Goal: Navigation & Orientation: Find specific page/section

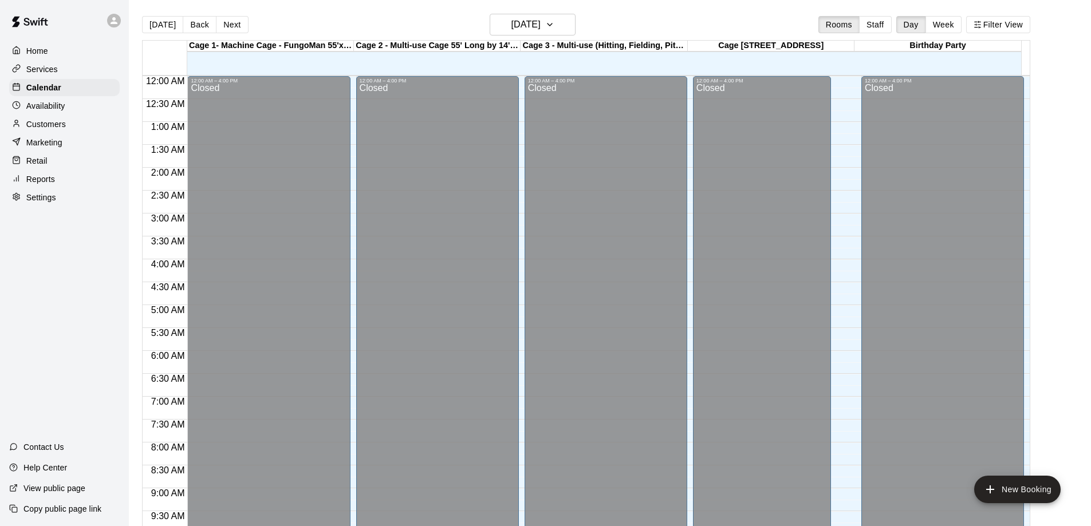
scroll to position [515, 0]
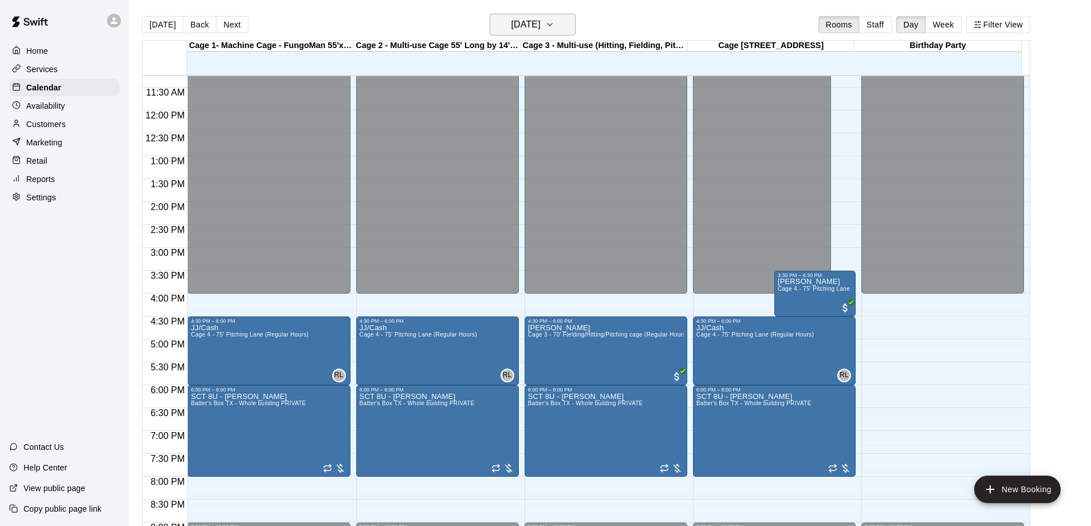
click at [554, 21] on icon "button" at bounding box center [549, 25] width 9 height 14
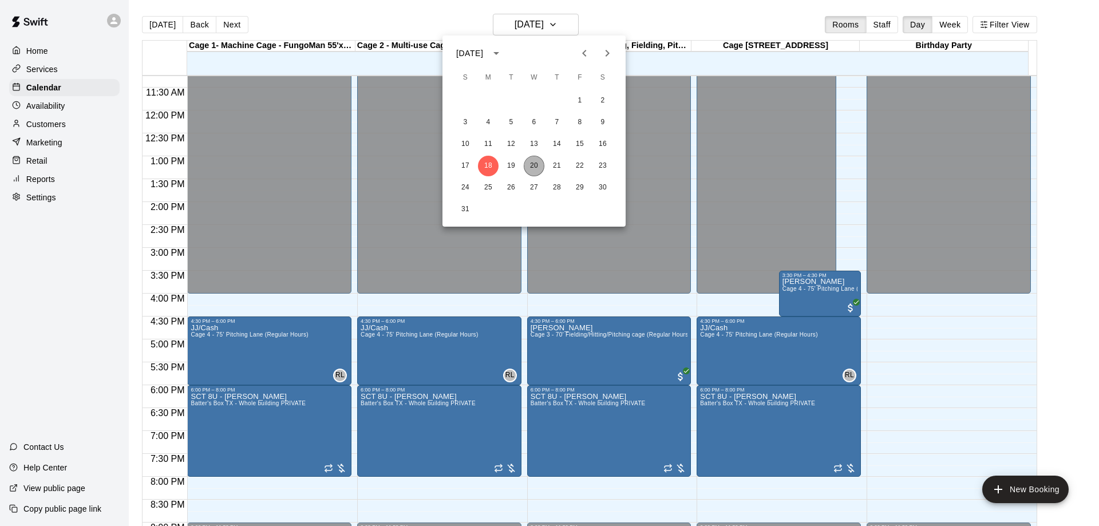
click at [529, 163] on button "20" at bounding box center [534, 166] width 21 height 21
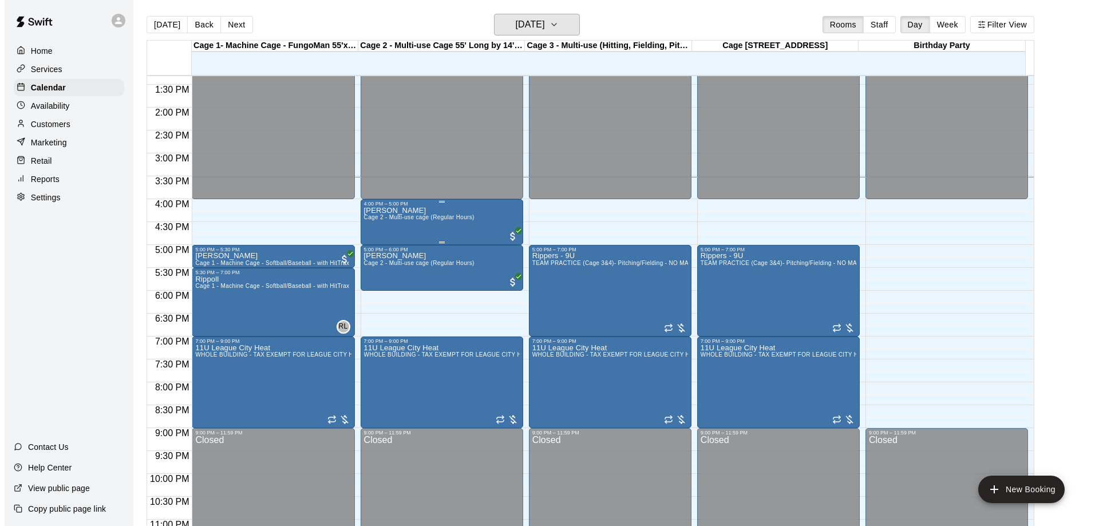
scroll to position [630, 0]
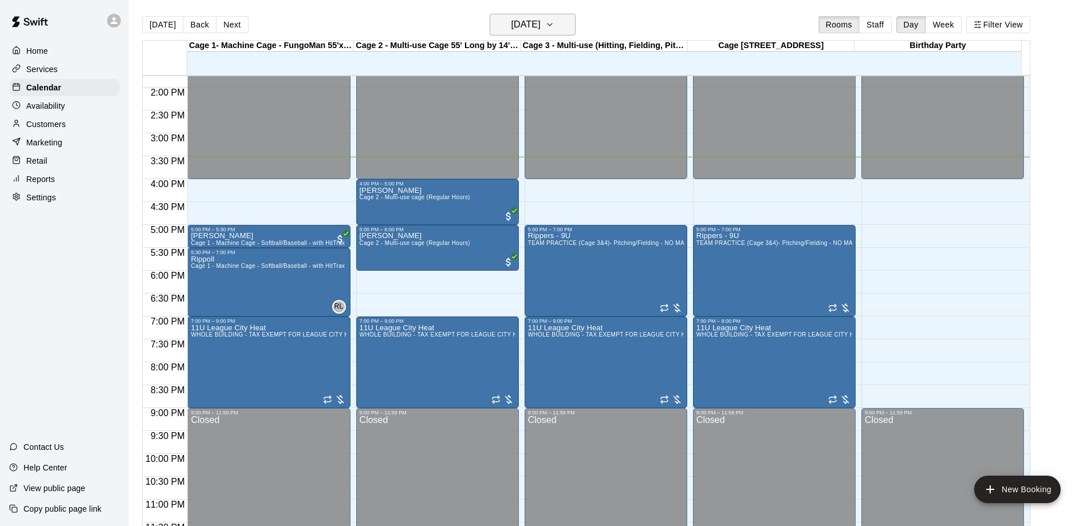
click at [541, 30] on h6 "[DATE]" at bounding box center [525, 25] width 29 height 16
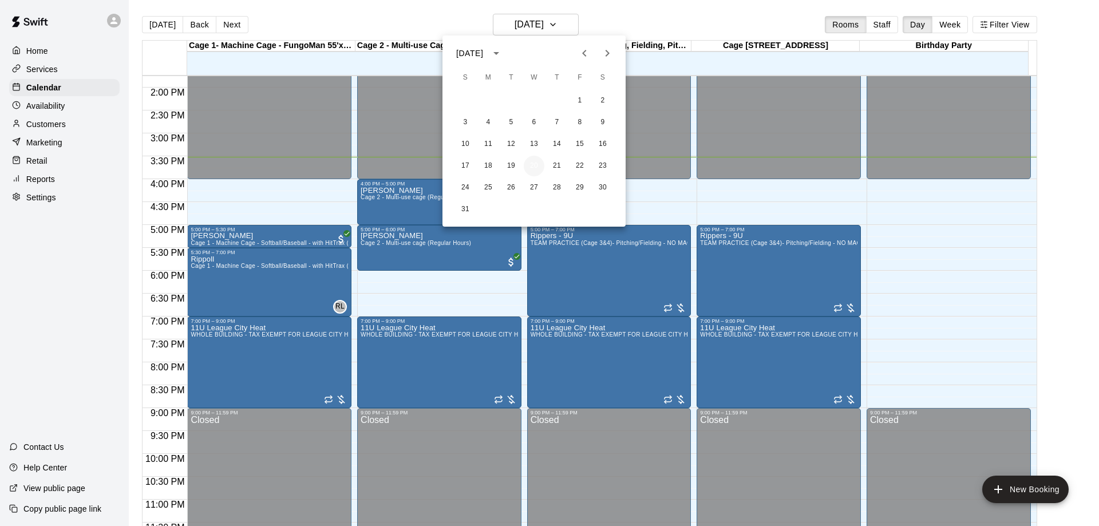
click at [537, 162] on button "20" at bounding box center [534, 166] width 21 height 21
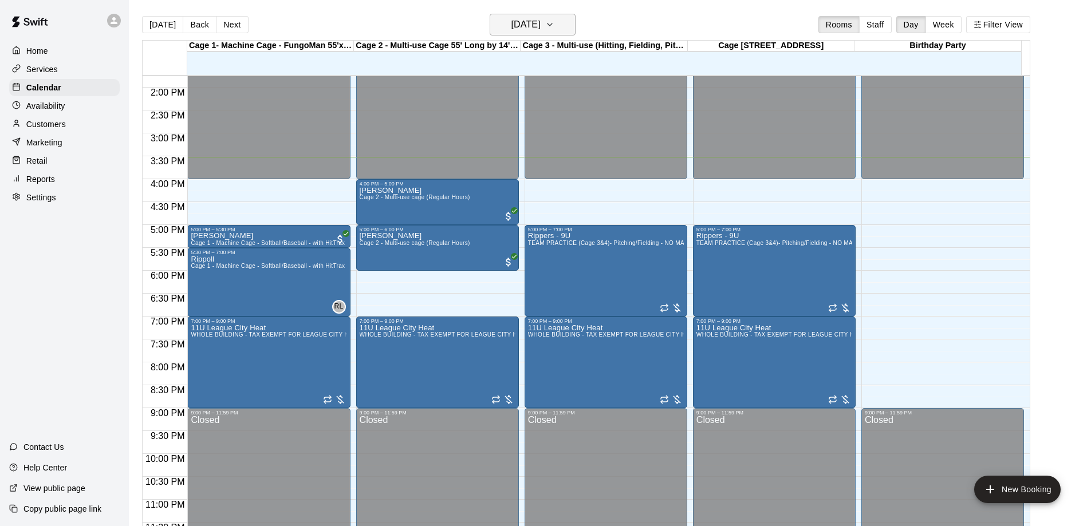
click at [541, 25] on h6 "[DATE]" at bounding box center [525, 25] width 29 height 16
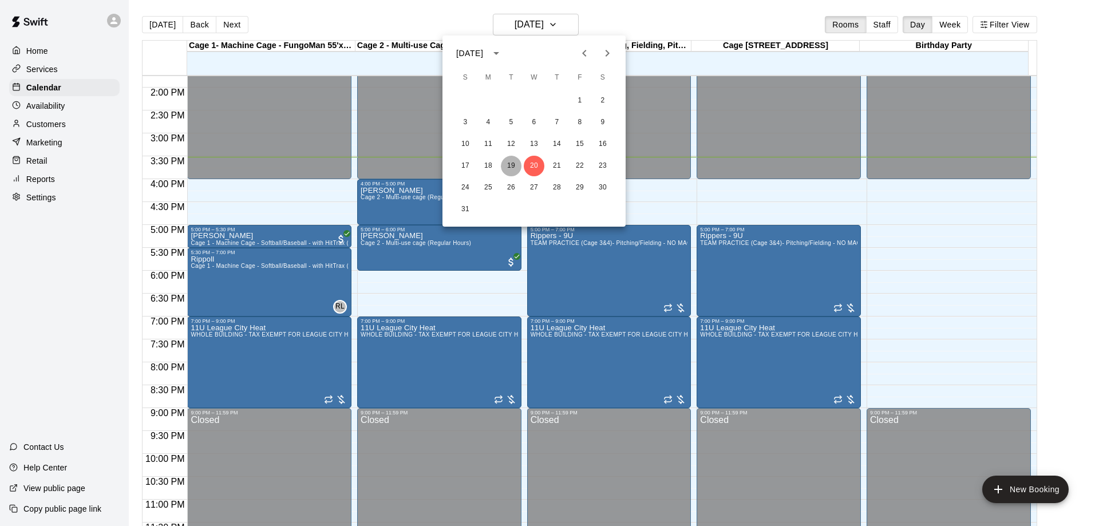
click at [512, 160] on button "19" at bounding box center [511, 166] width 21 height 21
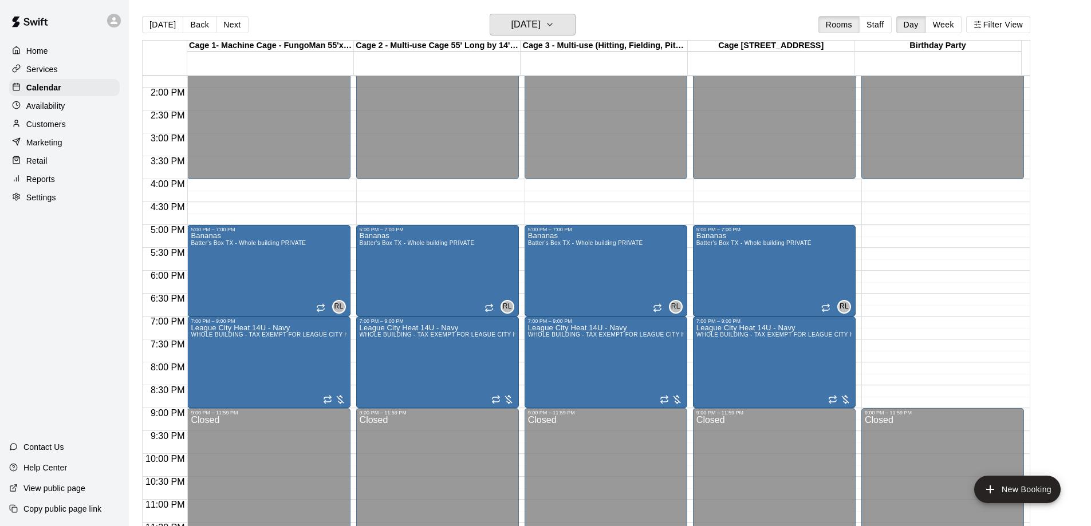
click at [518, 22] on h6 "[DATE]" at bounding box center [525, 25] width 29 height 16
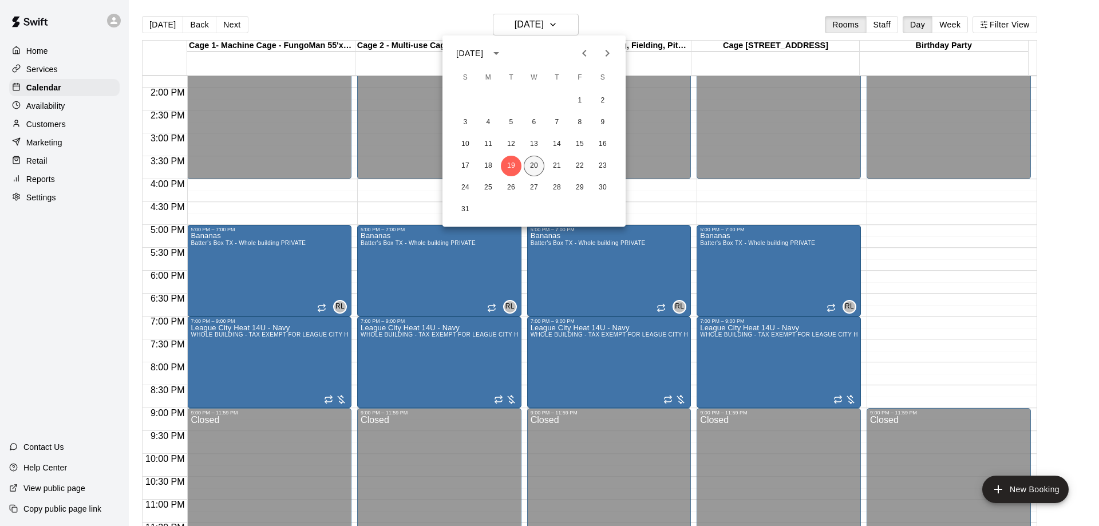
click at [537, 160] on button "20" at bounding box center [534, 166] width 21 height 21
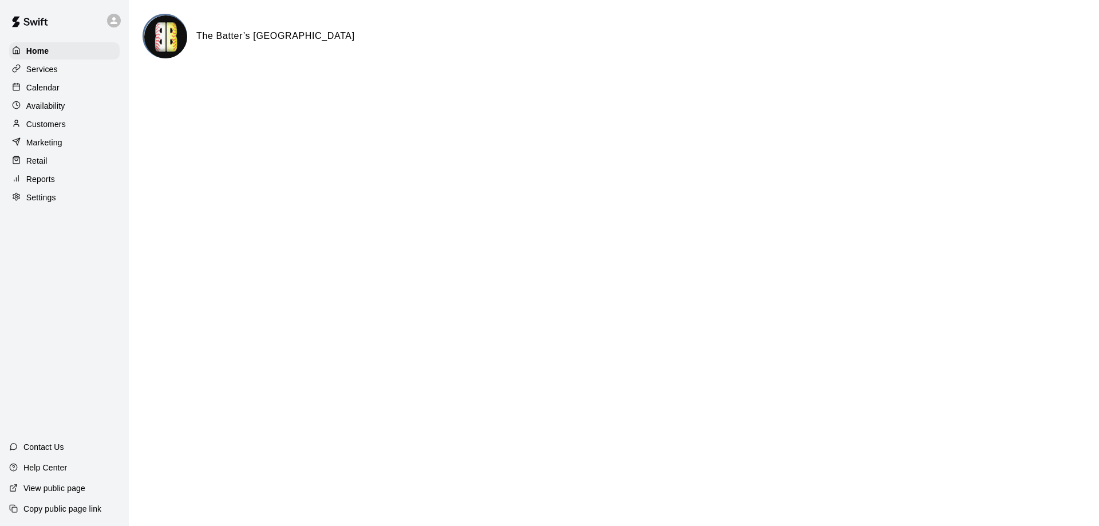
click at [93, 84] on div "Calendar" at bounding box center [64, 87] width 111 height 17
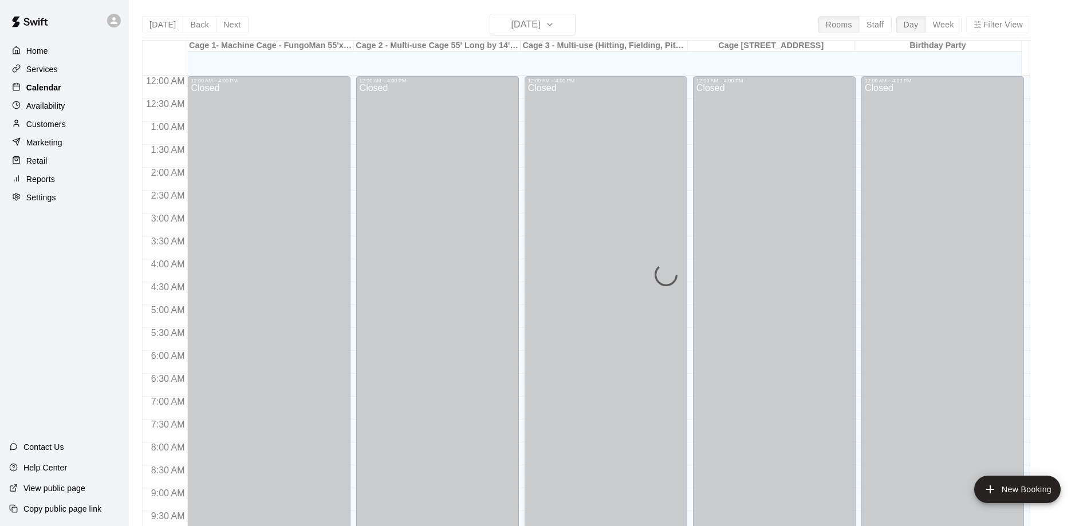
scroll to position [602, 0]
